Goal: Find contact information: Find contact information

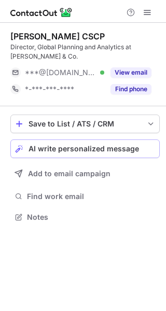
scroll to position [210, 166]
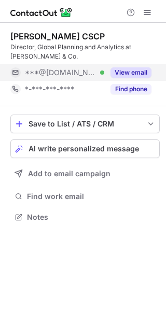
click at [135, 74] on button "View email" at bounding box center [130, 72] width 41 height 10
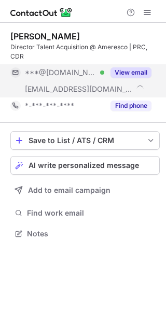
scroll to position [227, 166]
click at [136, 67] on button "View email" at bounding box center [130, 72] width 41 height 10
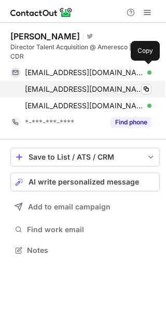
scroll to position [243, 166]
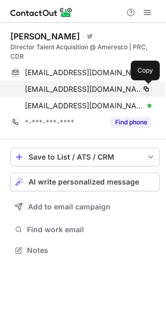
click at [145, 88] on span at bounding box center [146, 89] width 8 height 8
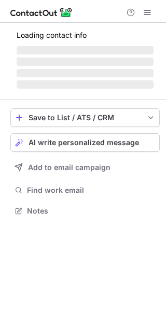
scroll to position [217, 166]
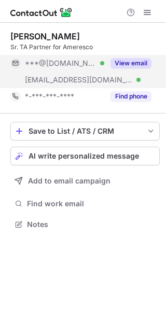
click at [143, 63] on button "View email" at bounding box center [130, 63] width 41 height 10
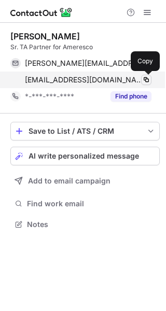
click at [146, 78] on span at bounding box center [146, 80] width 8 height 8
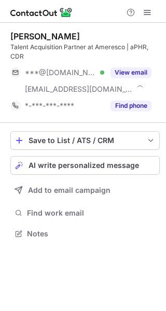
scroll to position [227, 166]
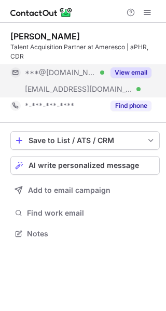
click at [121, 66] on div "View email" at bounding box center [127, 72] width 47 height 17
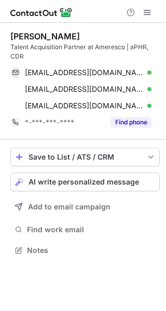
scroll to position [243, 166]
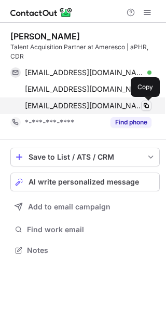
click at [144, 103] on span at bounding box center [146, 106] width 8 height 8
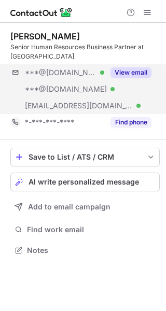
scroll to position [243, 166]
click at [139, 75] on button "View email" at bounding box center [130, 72] width 41 height 10
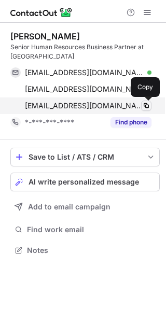
click at [147, 103] on span at bounding box center [146, 106] width 8 height 8
